Goal: Transaction & Acquisition: Purchase product/service

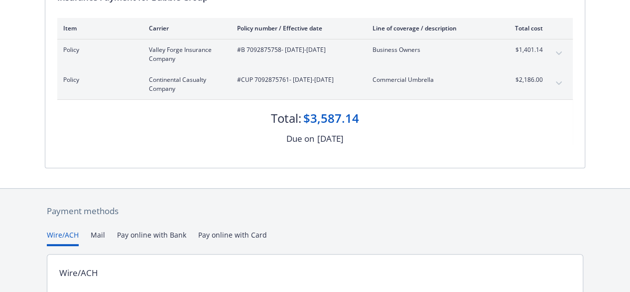
scroll to position [226, 0]
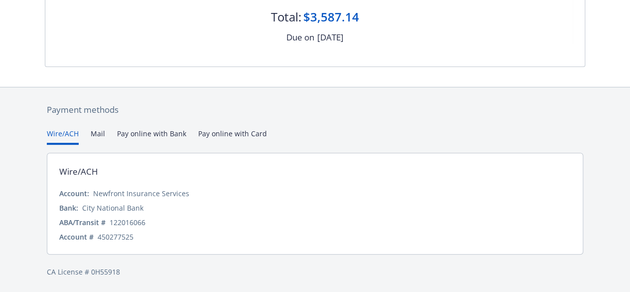
click at [217, 135] on div "Payment methods Wire/ACH Mail Pay online with Bank Pay online with Card Wire/AC…" at bounding box center [315, 190] width 541 height 206
